Goal: Task Accomplishment & Management: Use online tool/utility

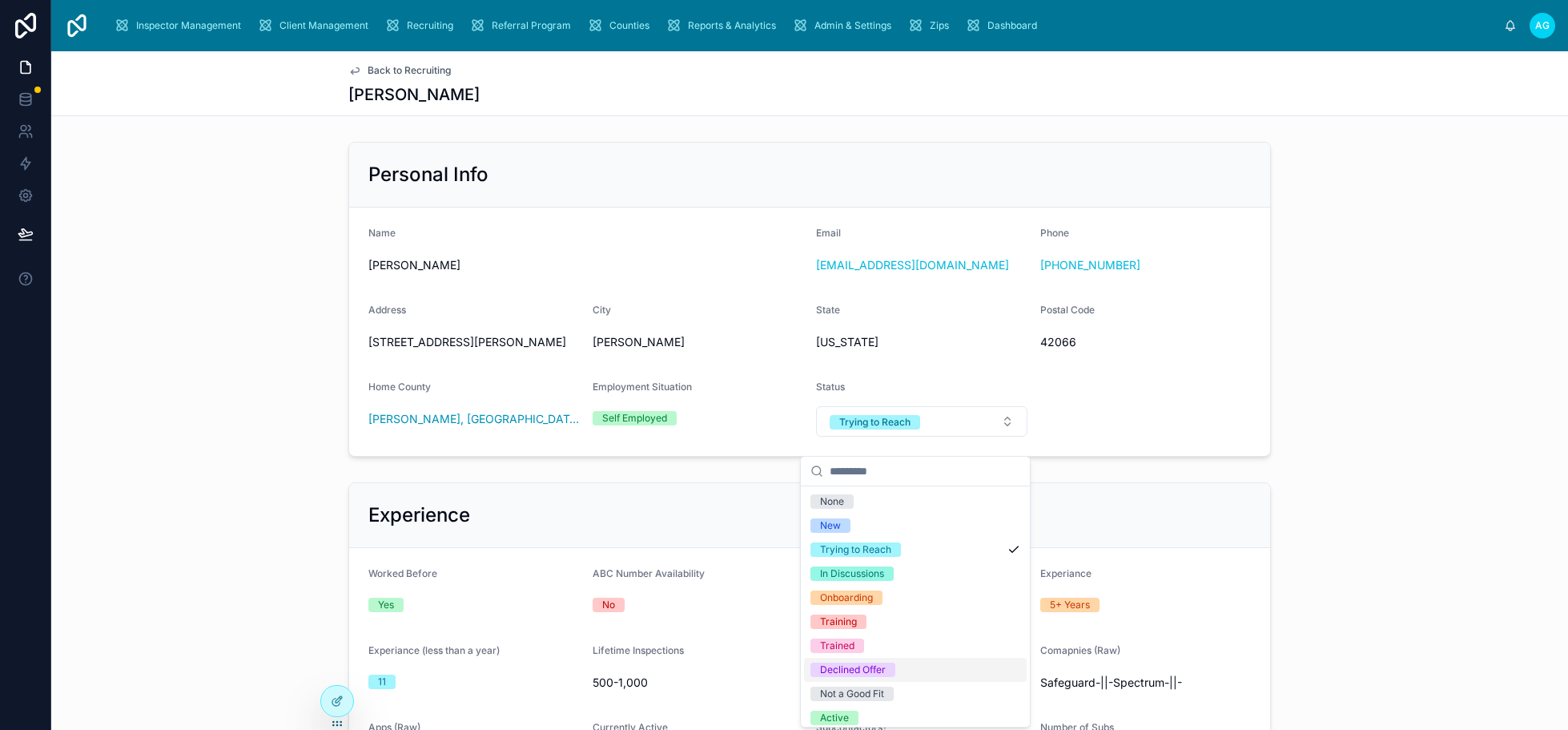
scroll to position [55, 0]
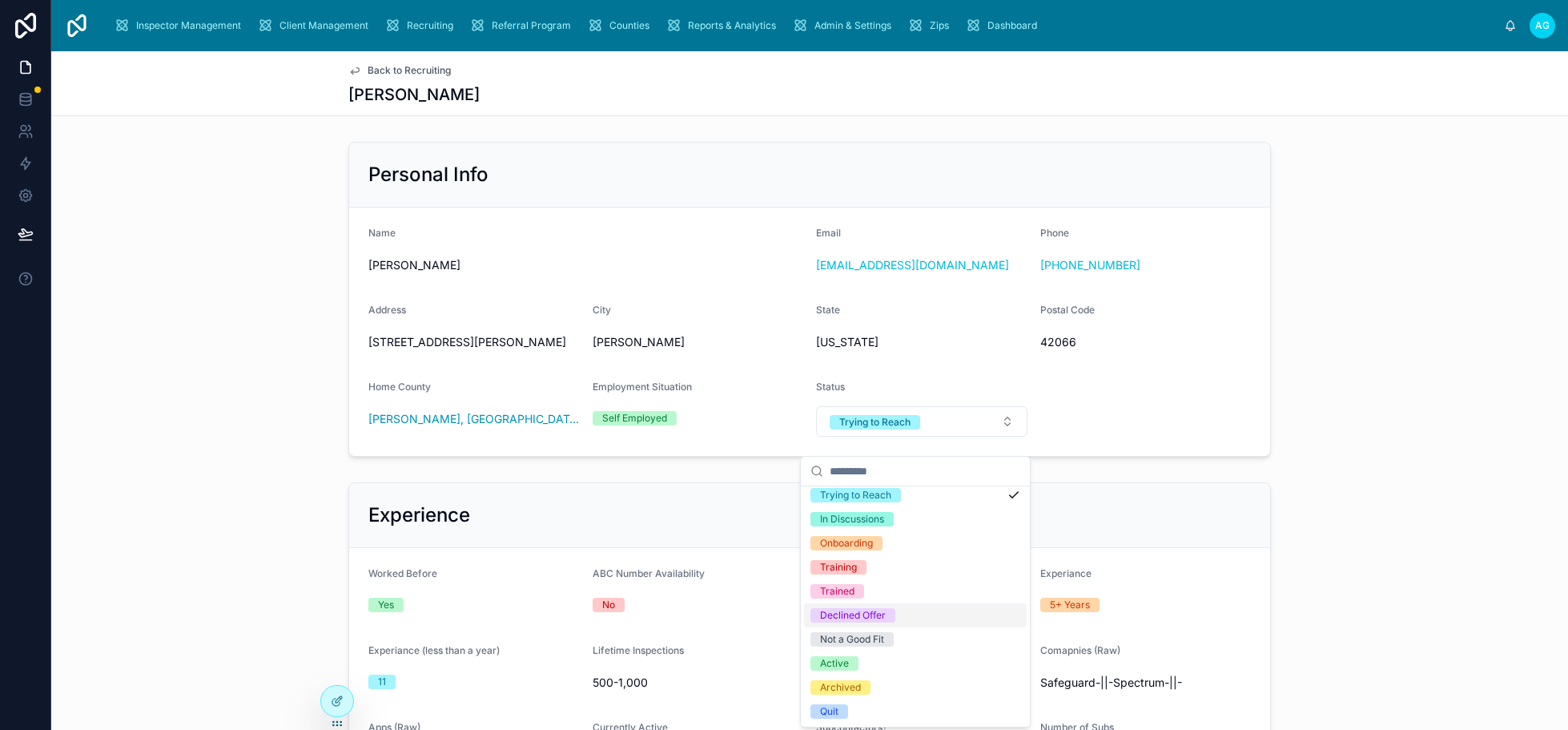
click at [384, 69] on span "Back to Recruiting" at bounding box center [409, 71] width 83 height 13
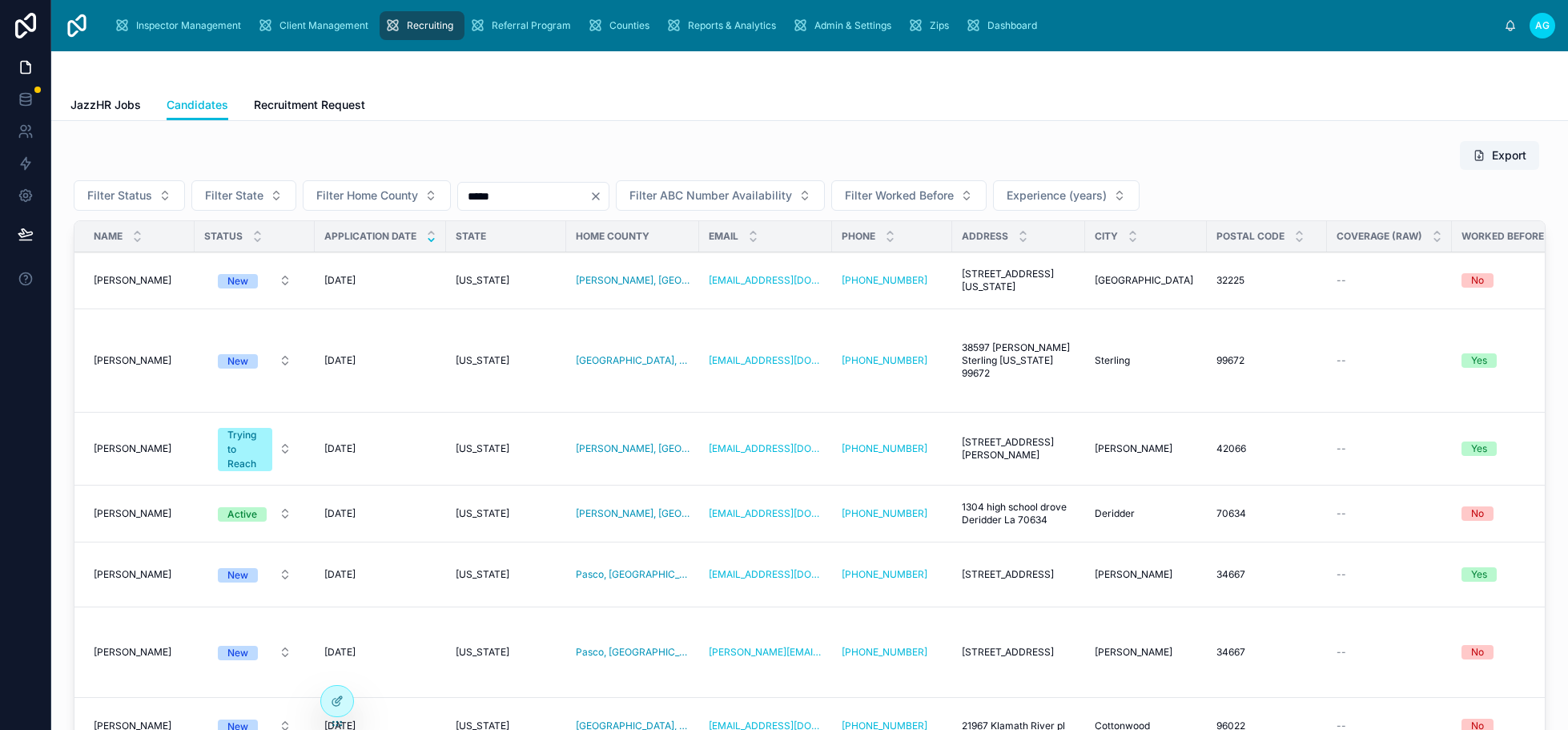
click at [602, 200] on icon "Clear" at bounding box center [596, 196] width 13 height 13
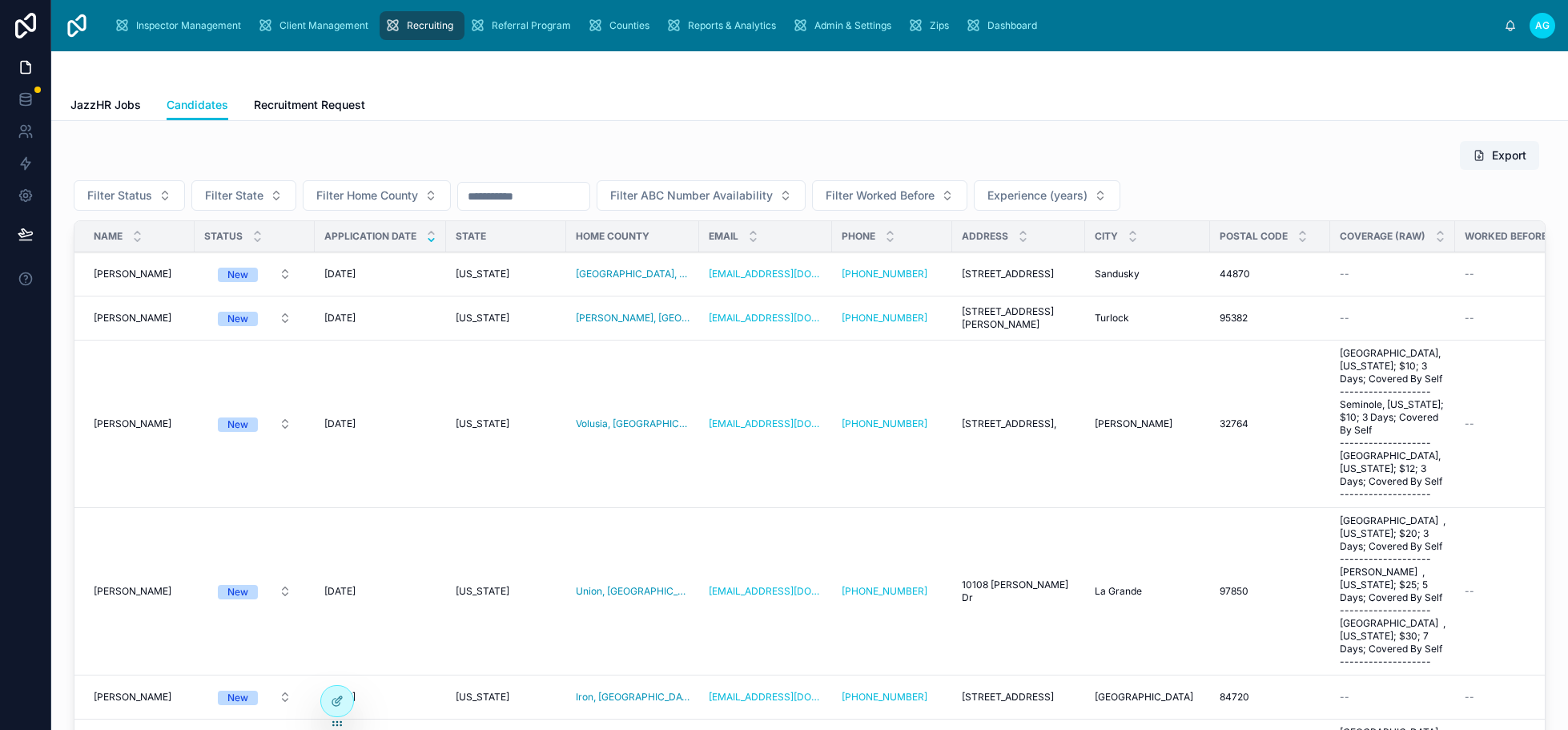
click at [248, 200] on span "Filter State" at bounding box center [234, 195] width 58 height 16
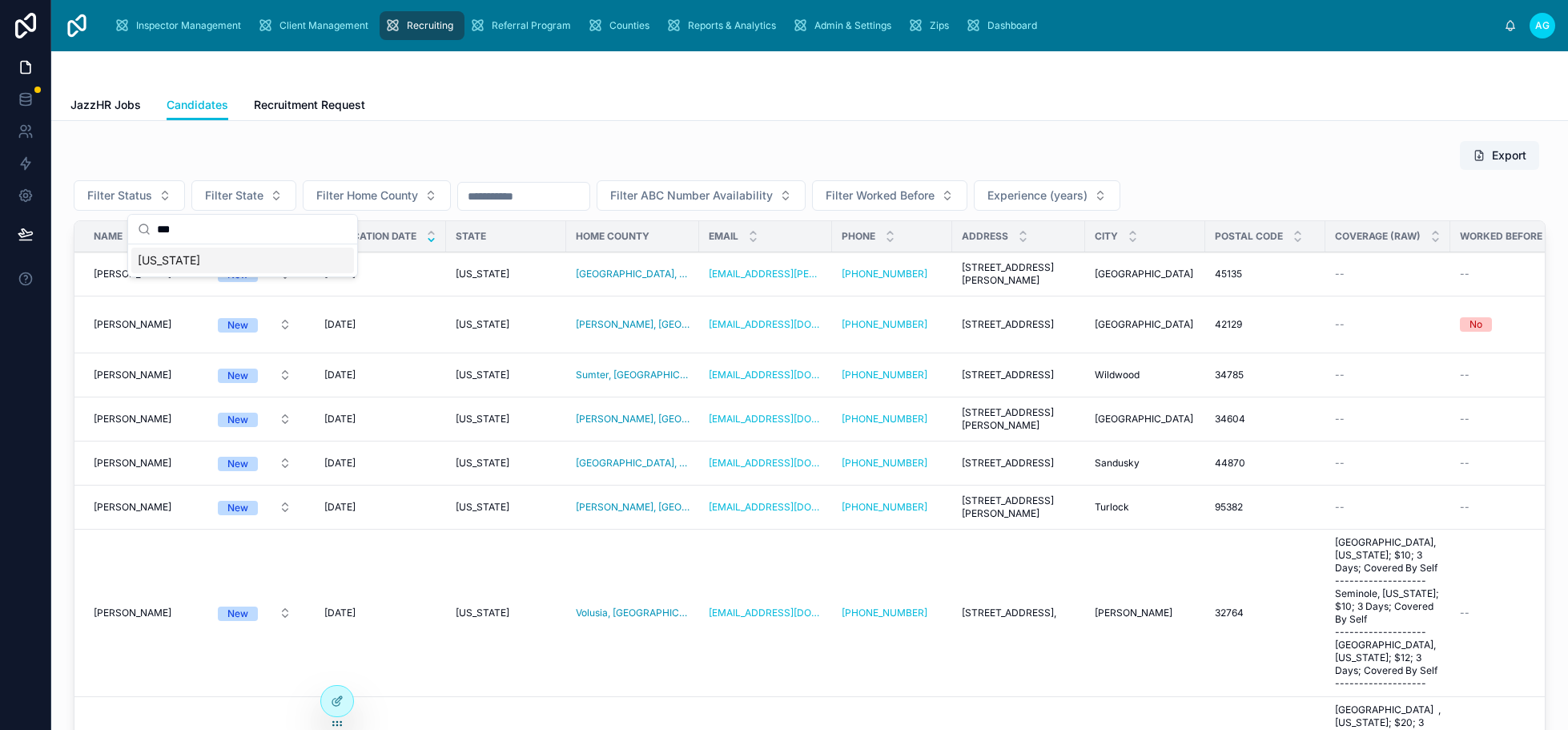
type input "***"
click at [186, 263] on span "[US_STATE]" at bounding box center [169, 260] width 62 height 16
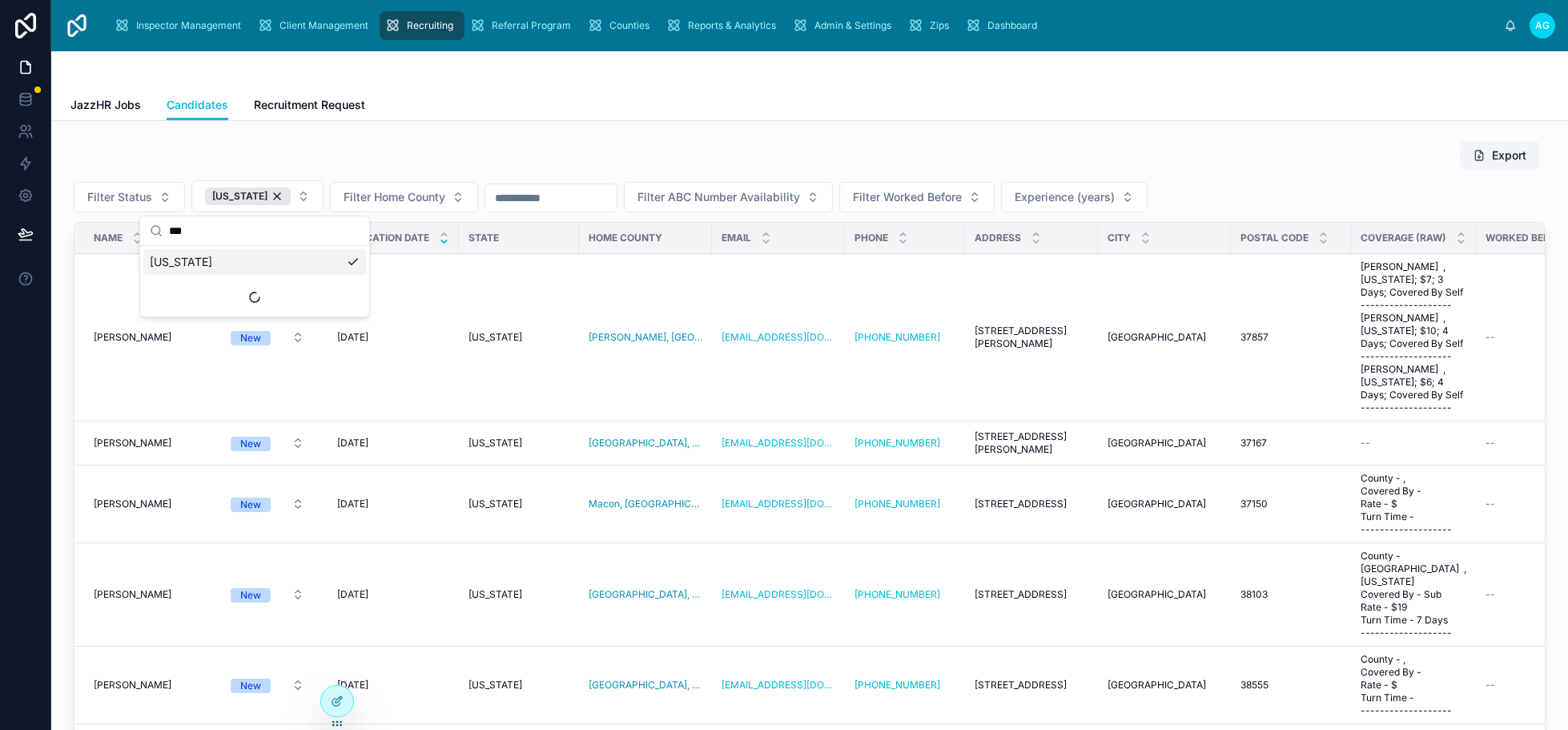
click at [701, 141] on div "Export" at bounding box center [809, 156] width 1472 height 30
click at [916, 108] on div "JazzHR Jobs Candidates Recruitment Request" at bounding box center [810, 105] width 1478 height 30
click at [933, 172] on div "Export Filter Status [US_STATE] Filter Home County Filter ABC Number Availabili…" at bounding box center [809, 456] width 1472 height 630
click at [870, 158] on div "Export" at bounding box center [809, 156] width 1472 height 30
drag, startPoint x: 1186, startPoint y: 33, endPoint x: 1171, endPoint y: 29, distance: 15.5
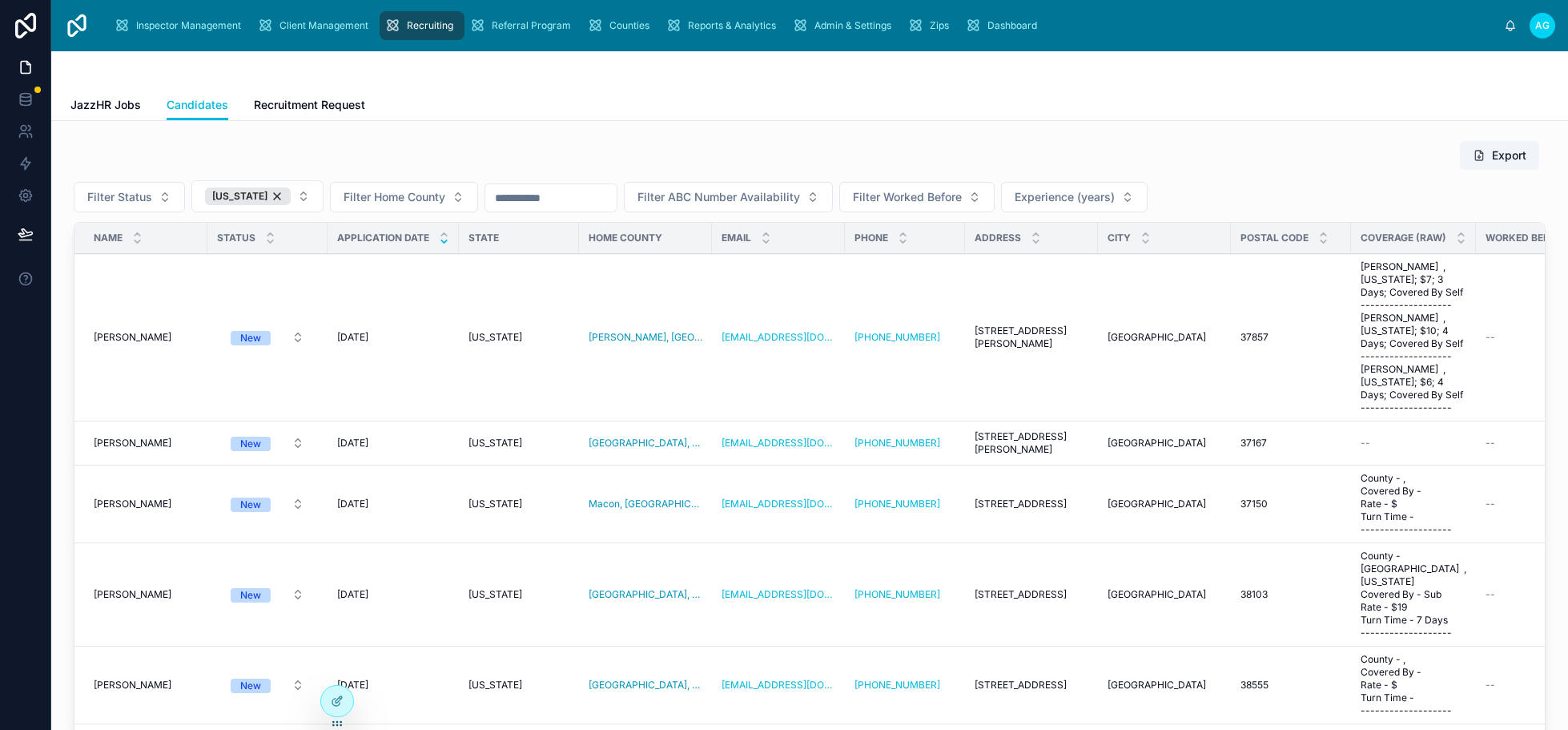
click at [1186, 33] on div "Inspector Management Client Management Recruiting Referral Program Counties Rep…" at bounding box center [803, 25] width 1401 height 35
